Goal: Find specific page/section: Find specific page/section

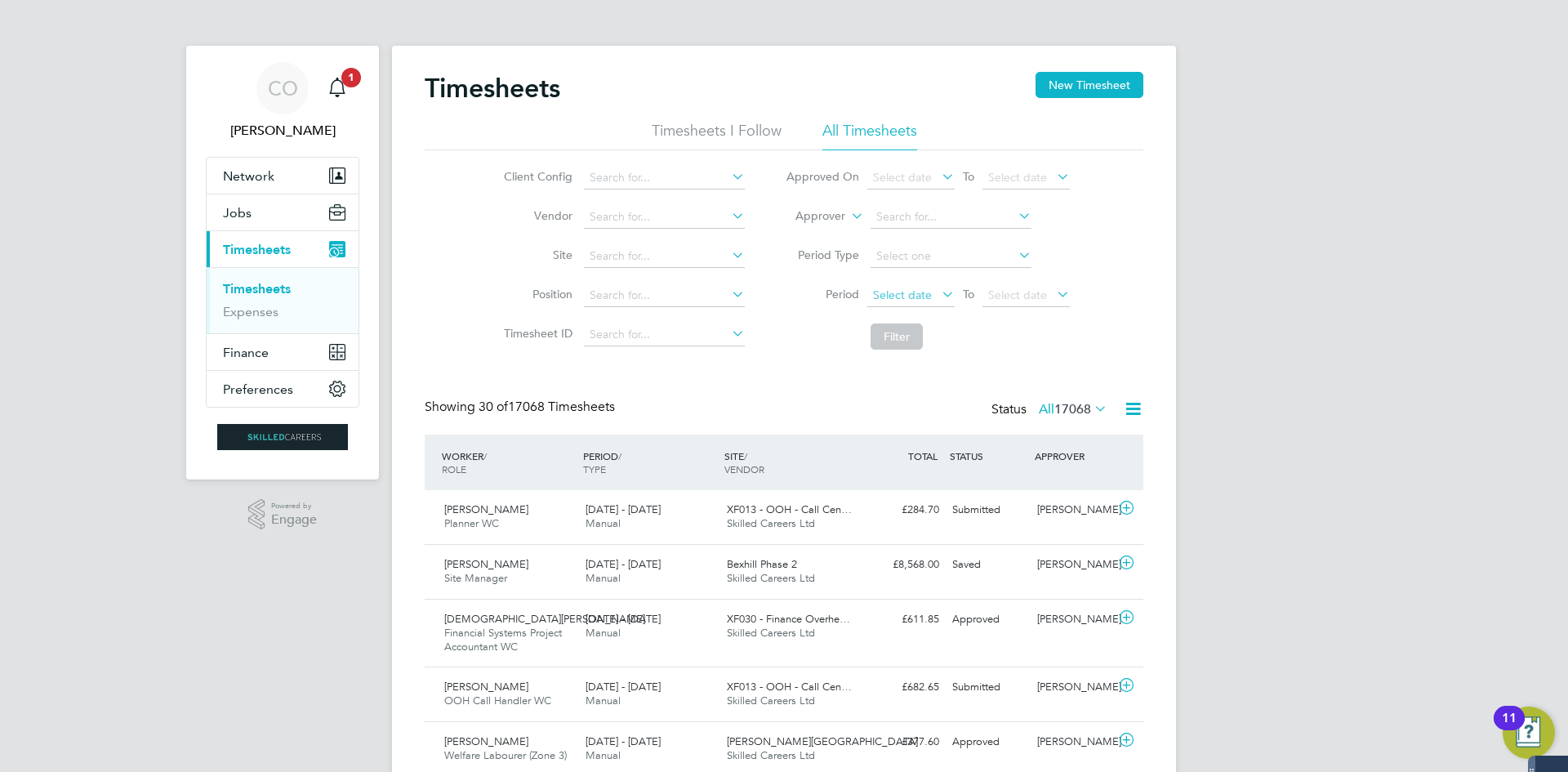
click at [908, 299] on span "Select date" at bounding box center [902, 295] width 59 height 15
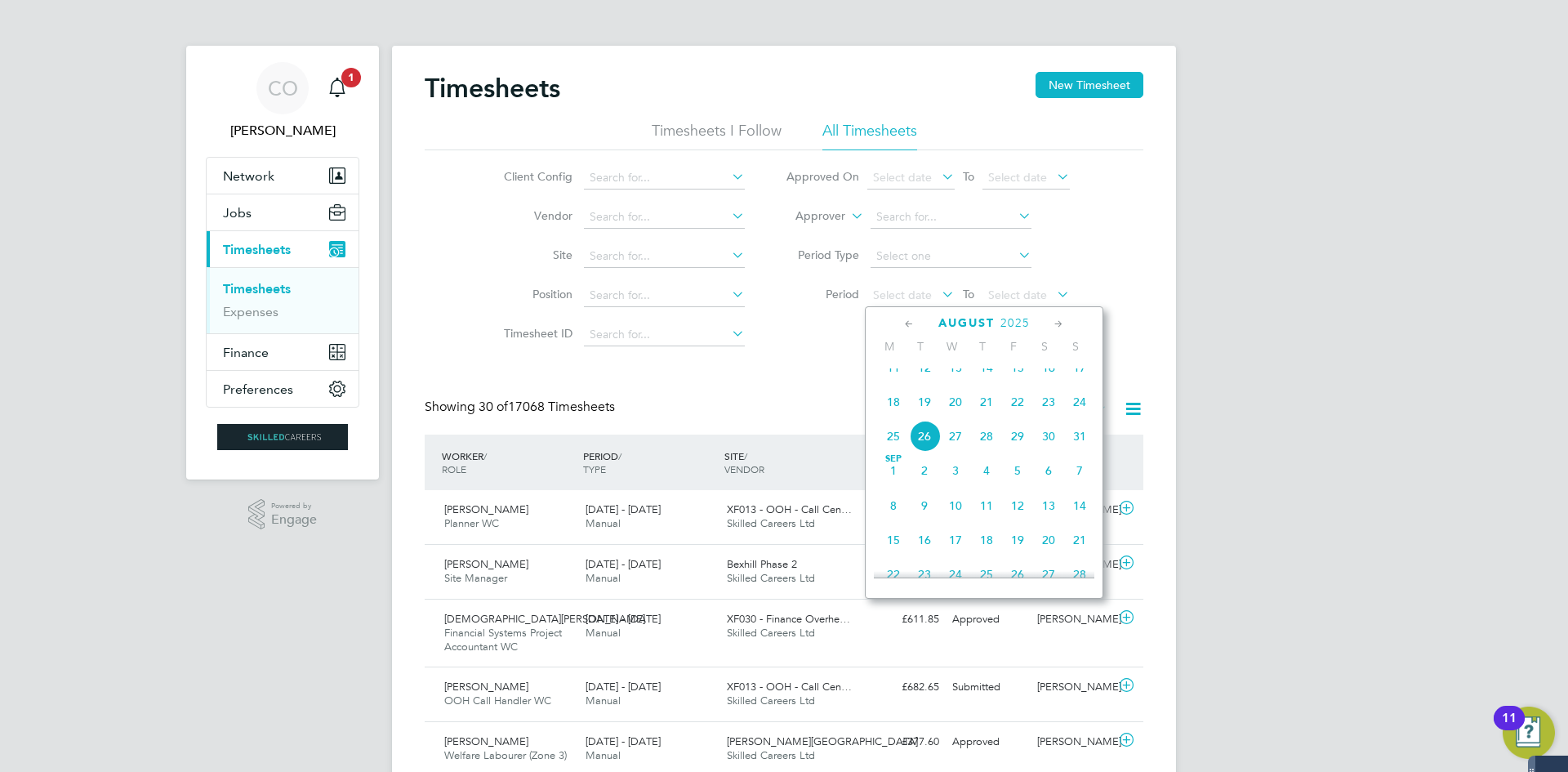
click at [887, 413] on span "18" at bounding box center [894, 402] width 31 height 31
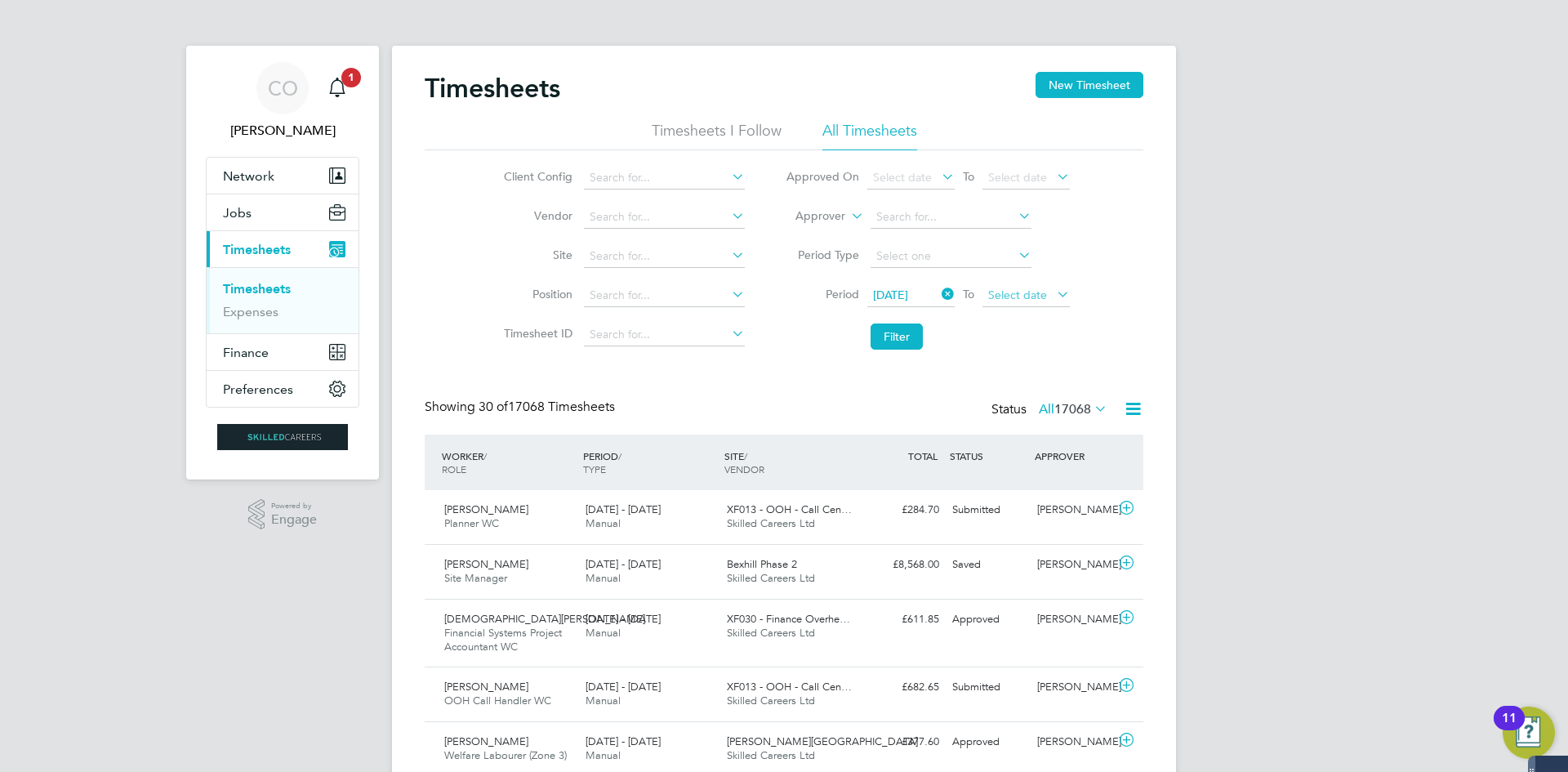
click at [1024, 293] on span "Select date" at bounding box center [1018, 295] width 59 height 15
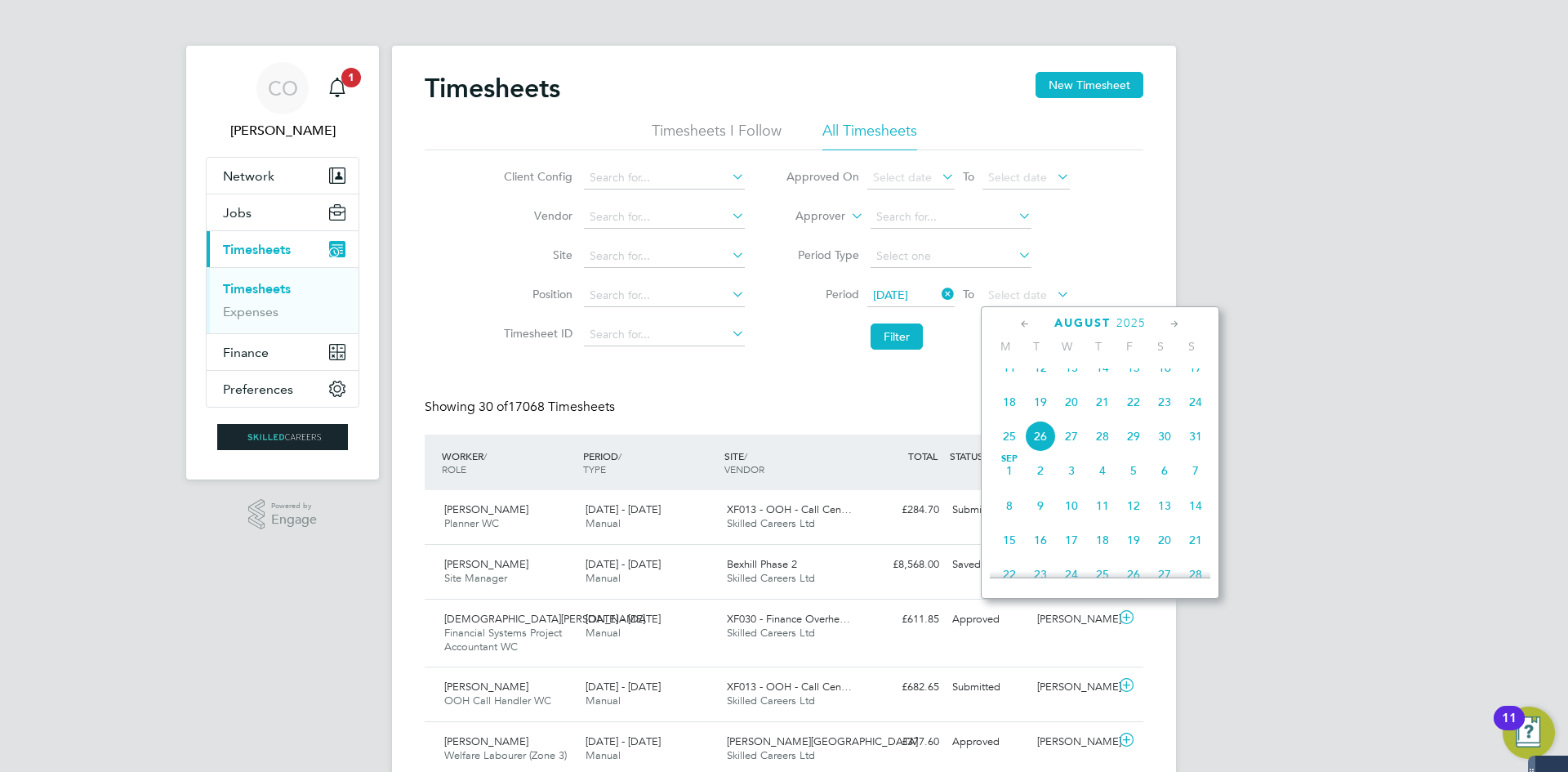
click at [1198, 411] on span "24" at bounding box center [1196, 402] width 31 height 31
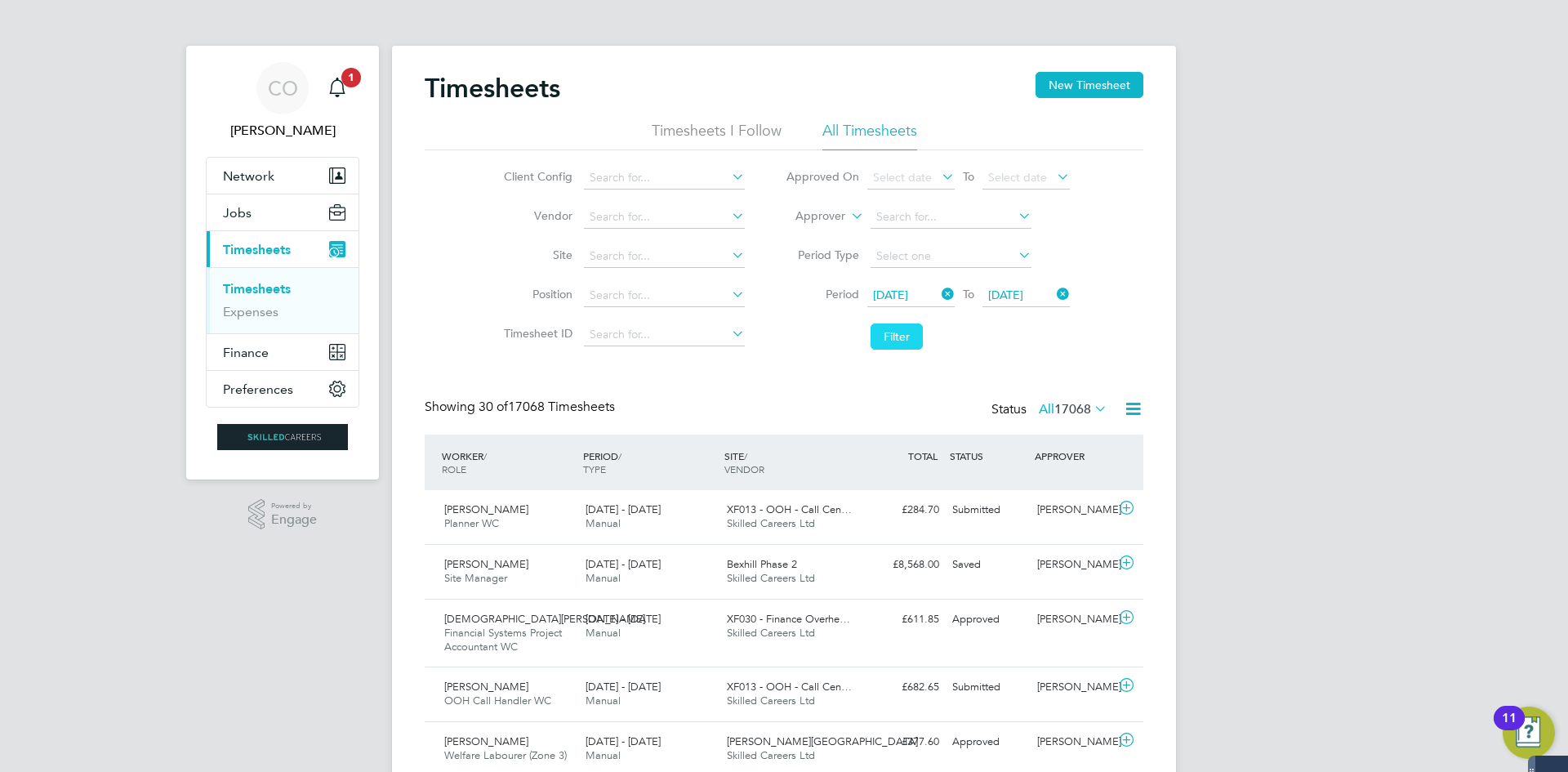
click at [896, 330] on button "Filter" at bounding box center [897, 336] width 53 height 26
click at [636, 218] on input at bounding box center [664, 217] width 161 height 23
click at [540, 280] on li "Position" at bounding box center [621, 296] width 286 height 39
click at [618, 285] on input at bounding box center [664, 296] width 161 height 23
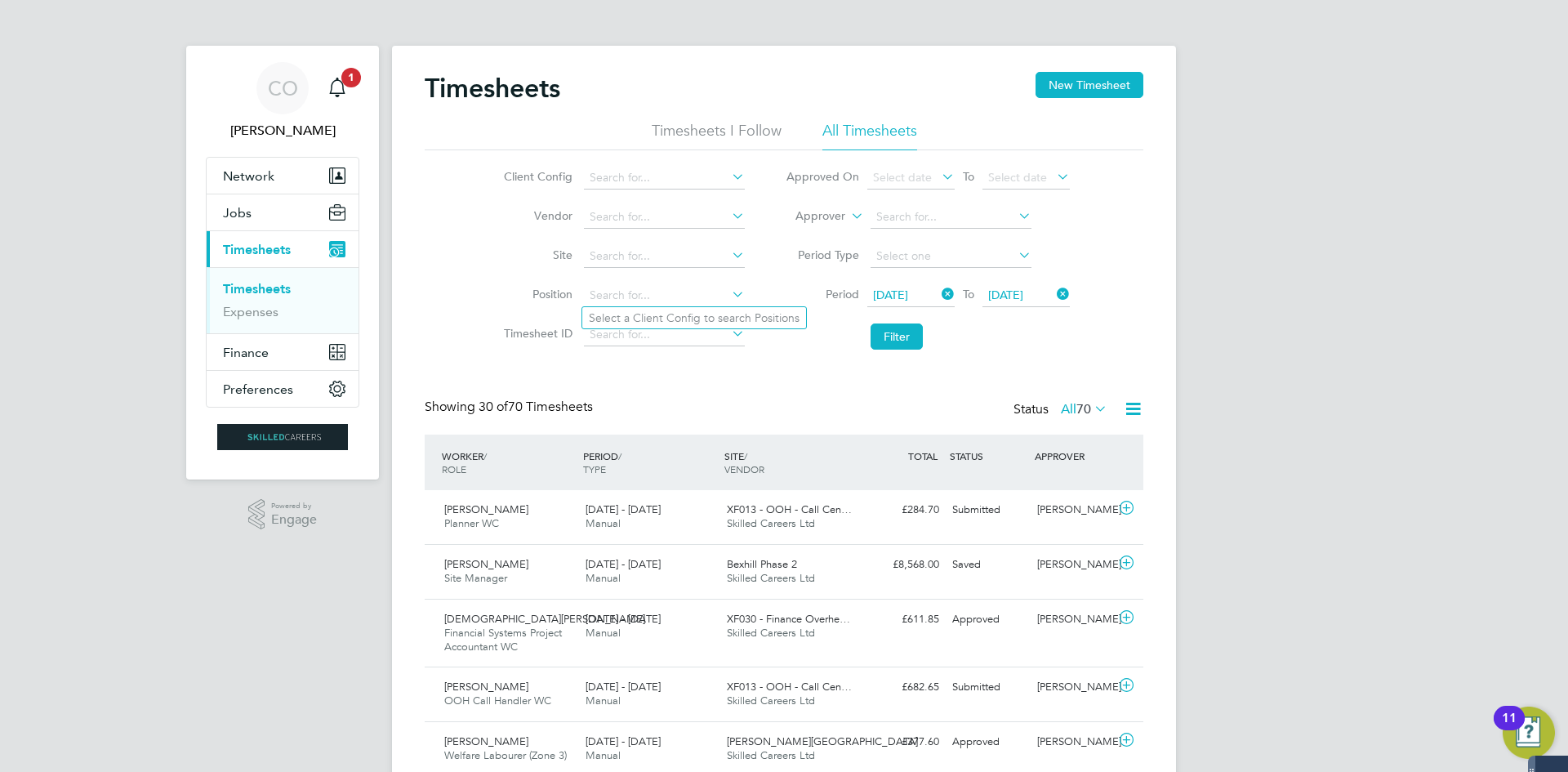
click at [531, 276] on li "Position" at bounding box center [621, 296] width 286 height 39
click at [344, 92] on icon "Main navigation" at bounding box center [337, 87] width 19 height 19
